Goal: Find contact information: Find contact information

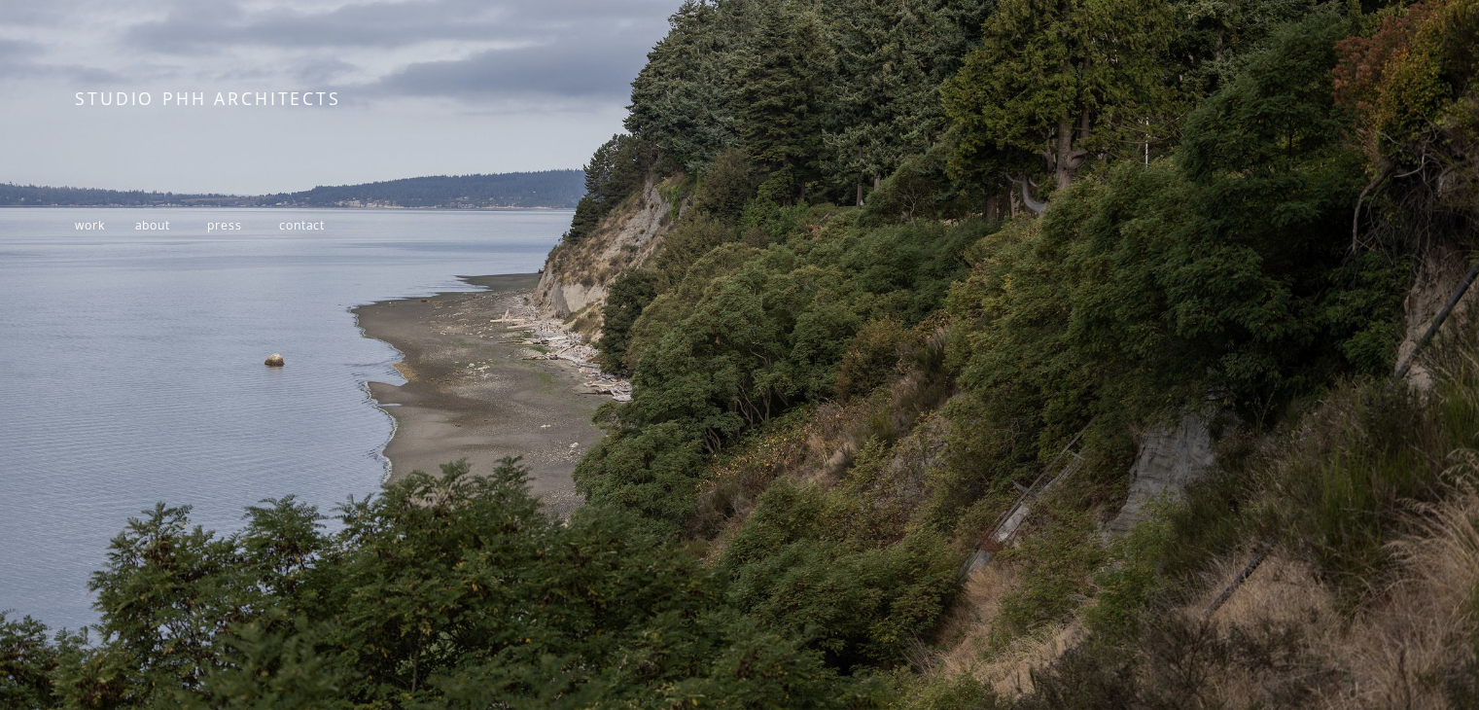
scroll to position [329, 0]
click at [314, 220] on span "contact" at bounding box center [302, 225] width 46 height 17
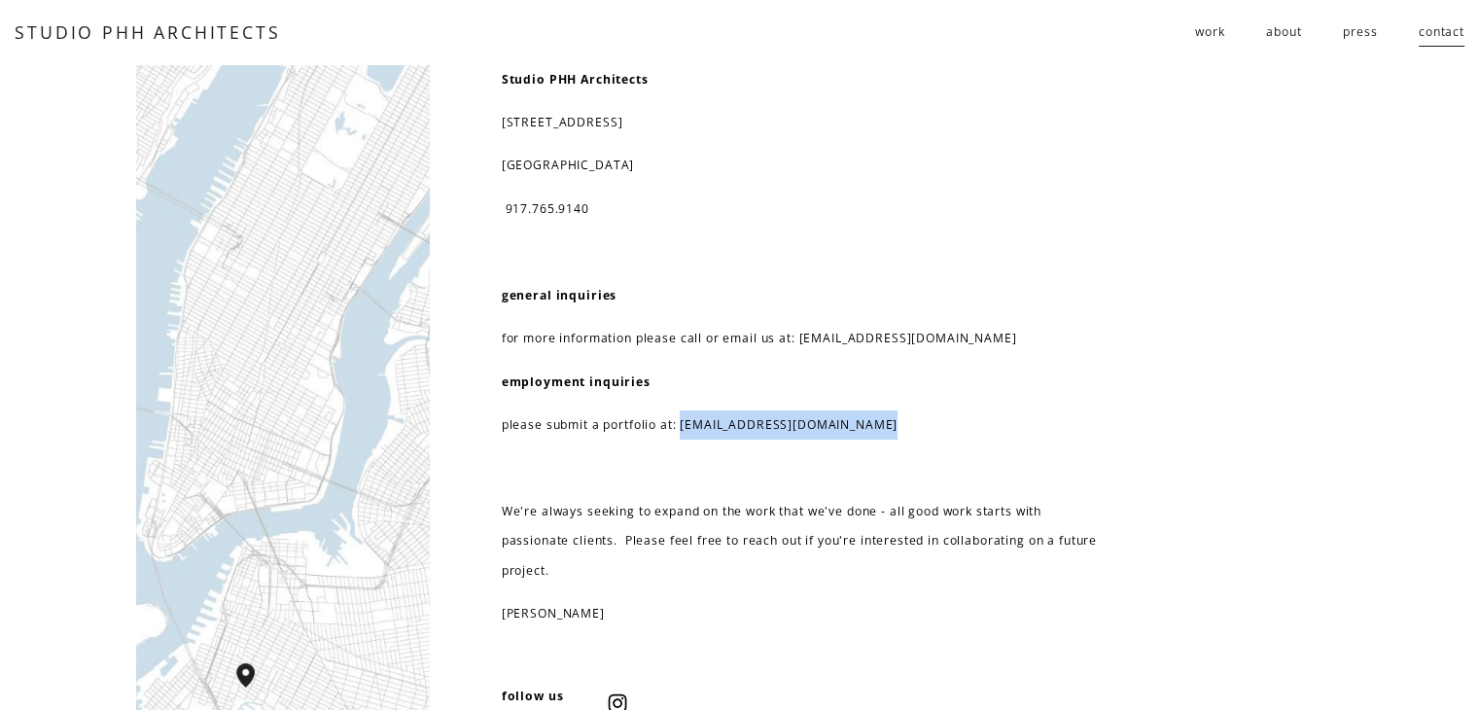
drag, startPoint x: 684, startPoint y: 424, endPoint x: 833, endPoint y: 437, distance: 149.3
click at [866, 444] on div "Studio PHH Architects 232 3rd street, suite D202 brooklyn, NY 11215 917.765.914…" at bounding box center [801, 347] width 598 height 564
copy p "resume@studiophh.com"
